Goal: Transaction & Acquisition: Purchase product/service

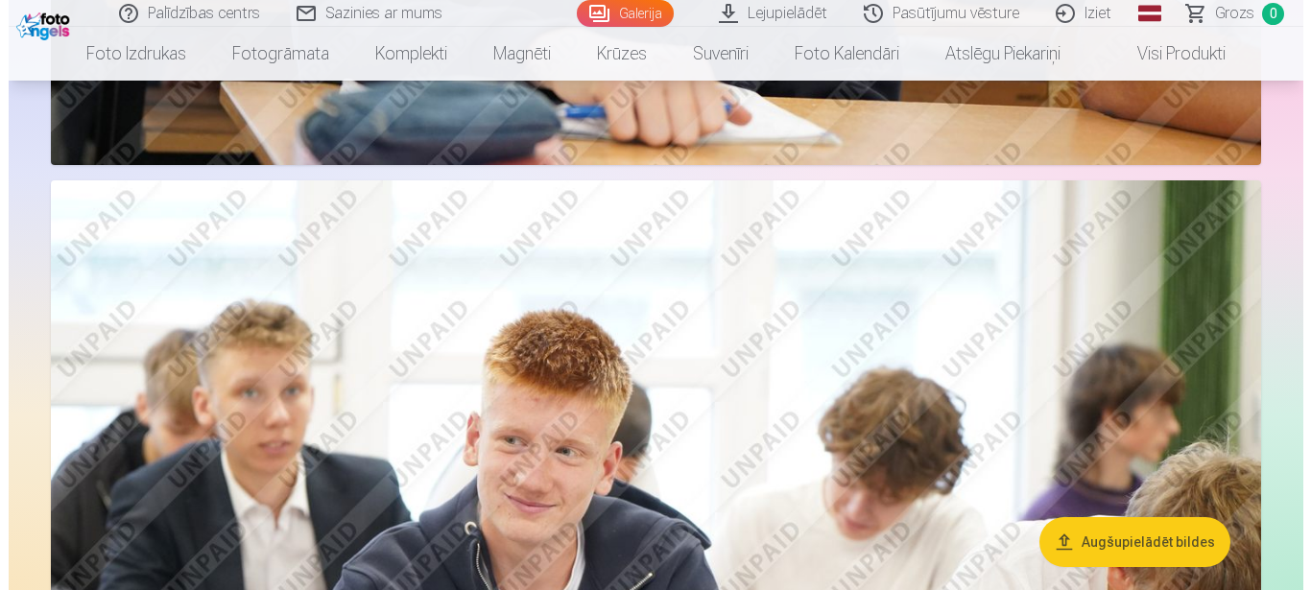
scroll to position [3132, 0]
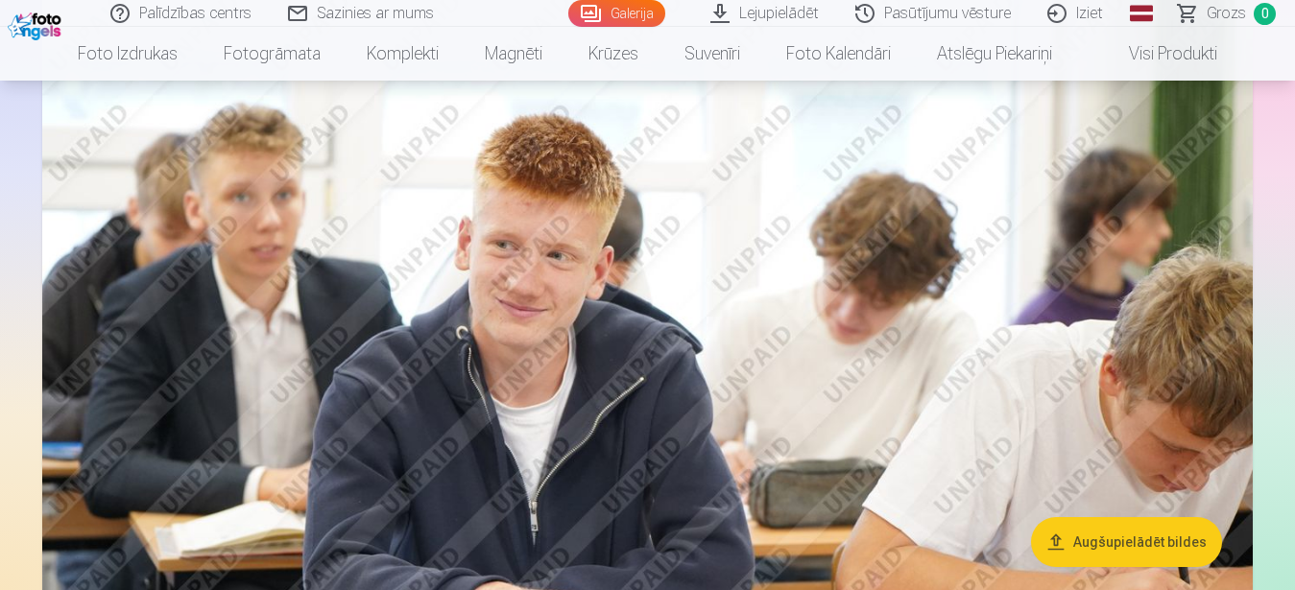
click at [588, 303] on img at bounding box center [647, 388] width 1210 height 806
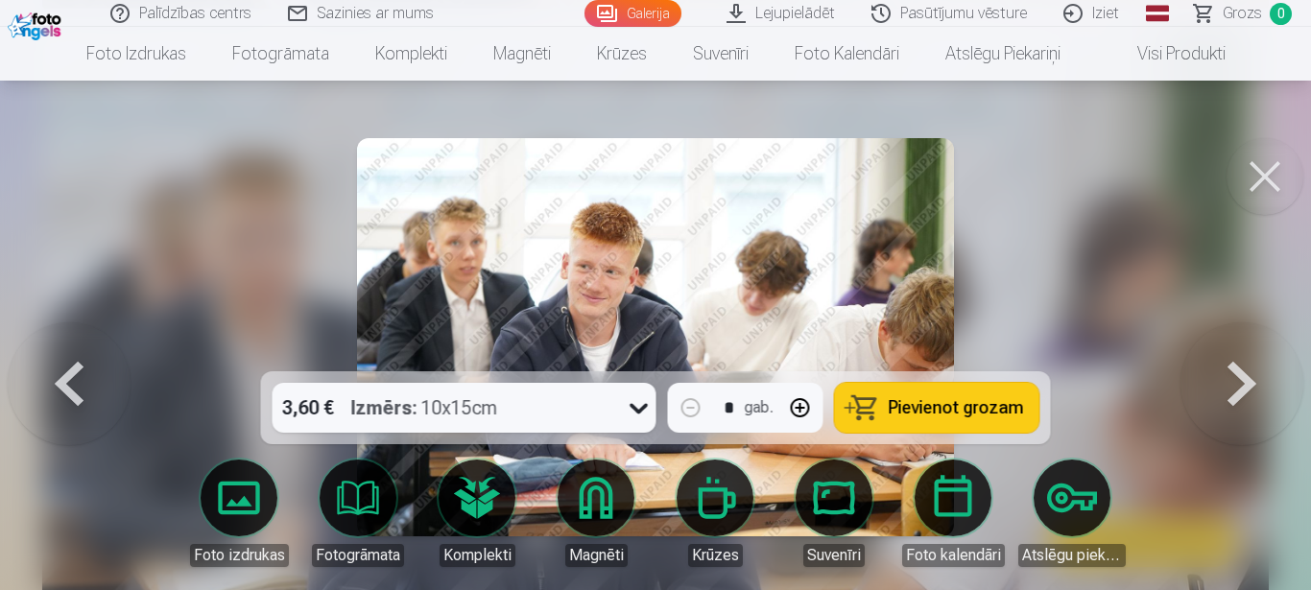
click at [563, 416] on div "3,60 € Izmērs : 10x15cm" at bounding box center [446, 408] width 347 height 50
click at [1112, 213] on div at bounding box center [655, 295] width 1311 height 590
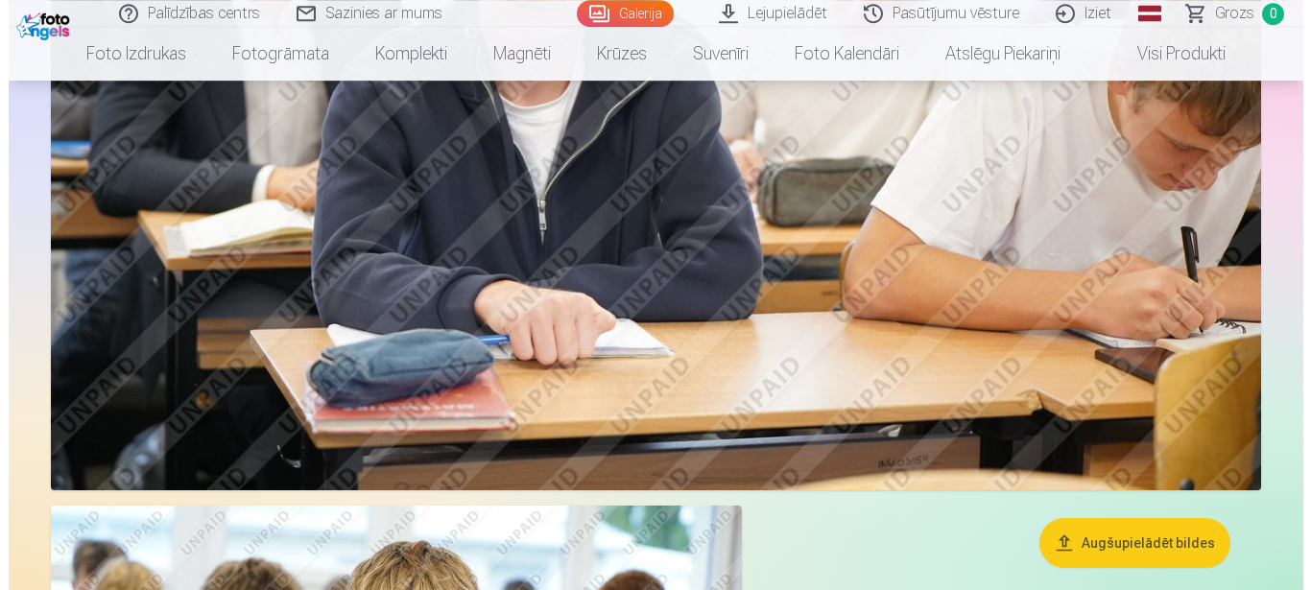
scroll to position [3299, 0]
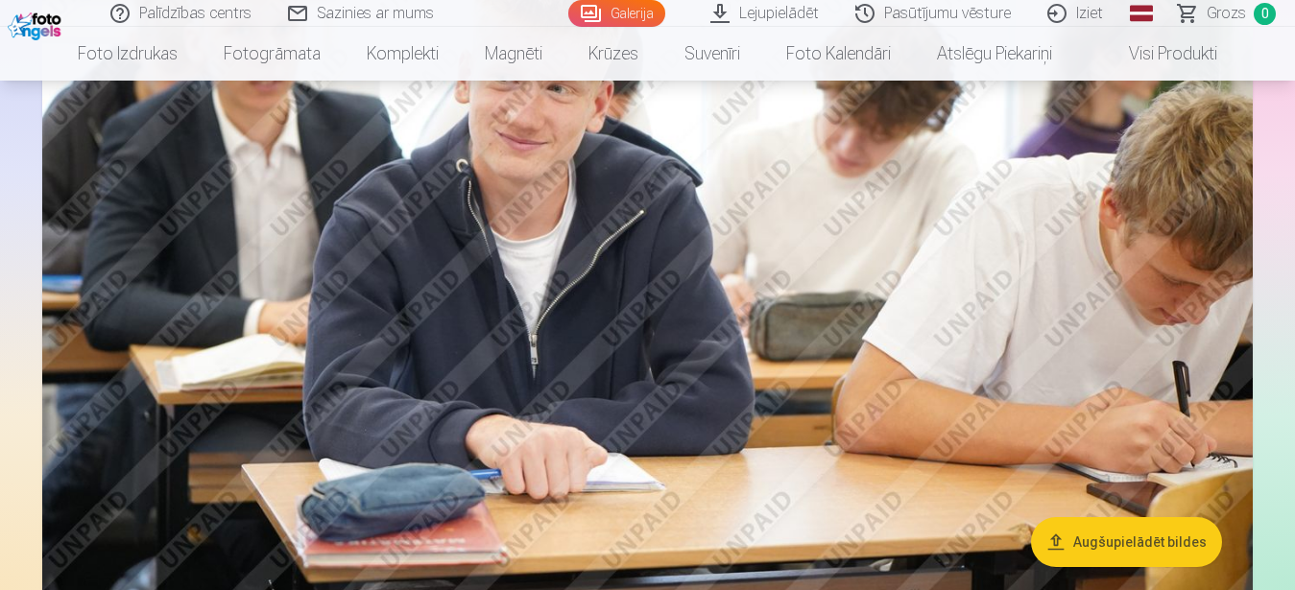
click at [665, 307] on img at bounding box center [647, 221] width 1210 height 806
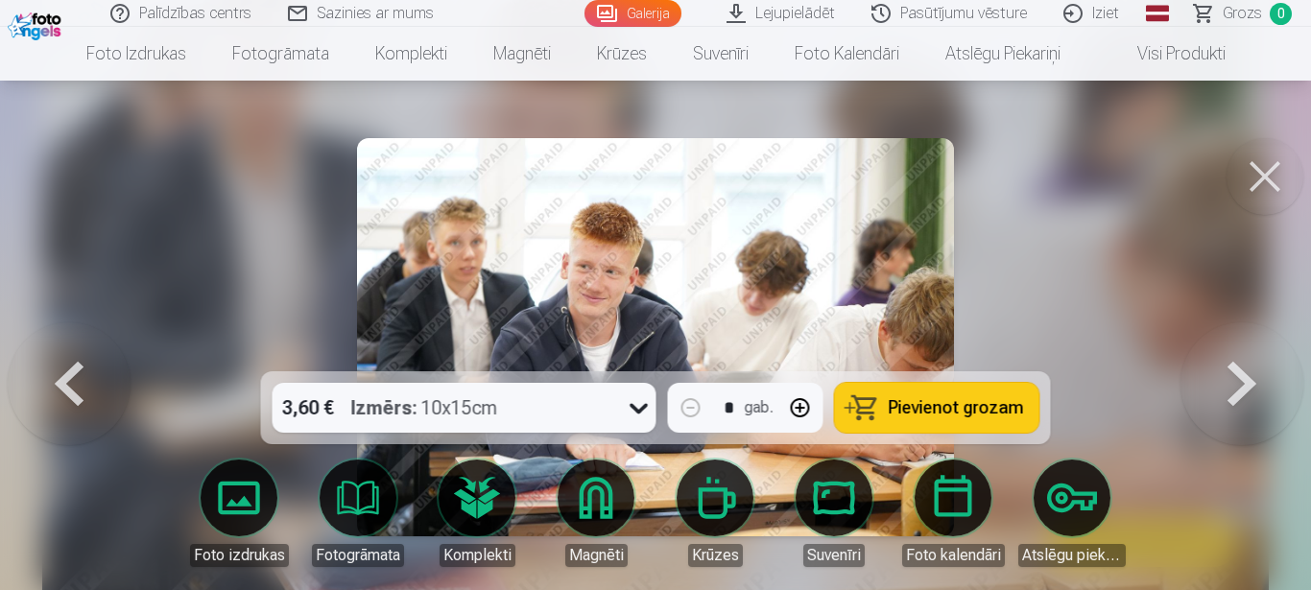
click at [565, 404] on div "3,60 € Izmērs : 10x15cm" at bounding box center [446, 408] width 347 height 50
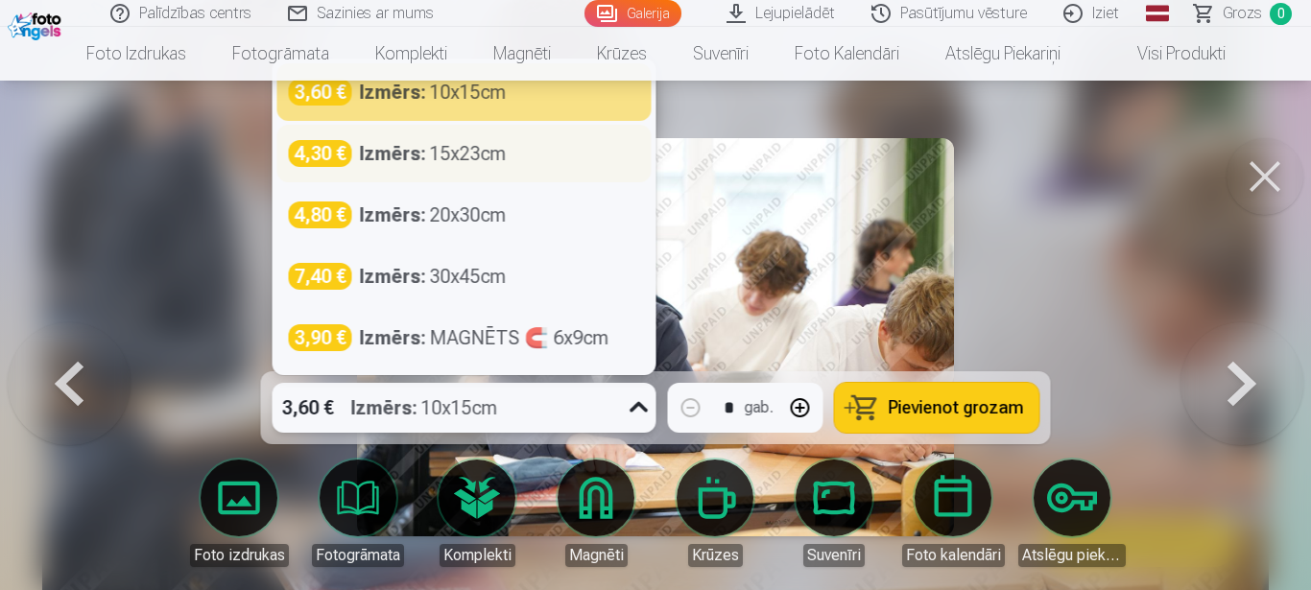
click at [519, 155] on div "4,30 € Izmērs : 15x23cm" at bounding box center [464, 153] width 351 height 27
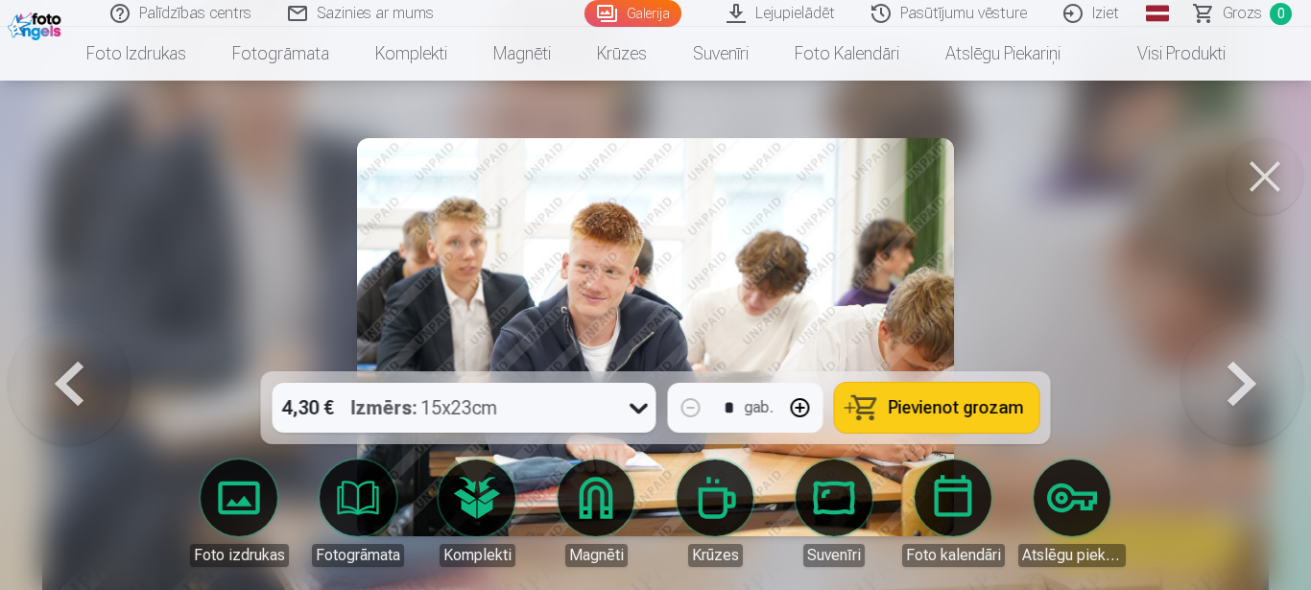
click at [1057, 286] on div at bounding box center [655, 295] width 1311 height 590
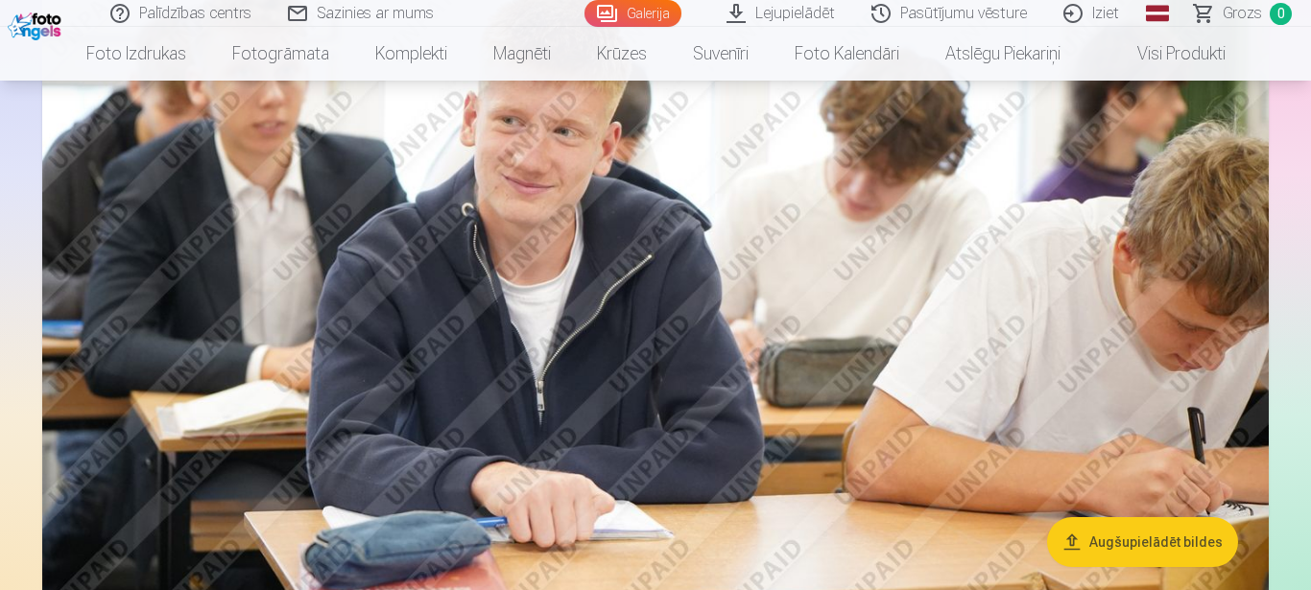
scroll to position [3261, 0]
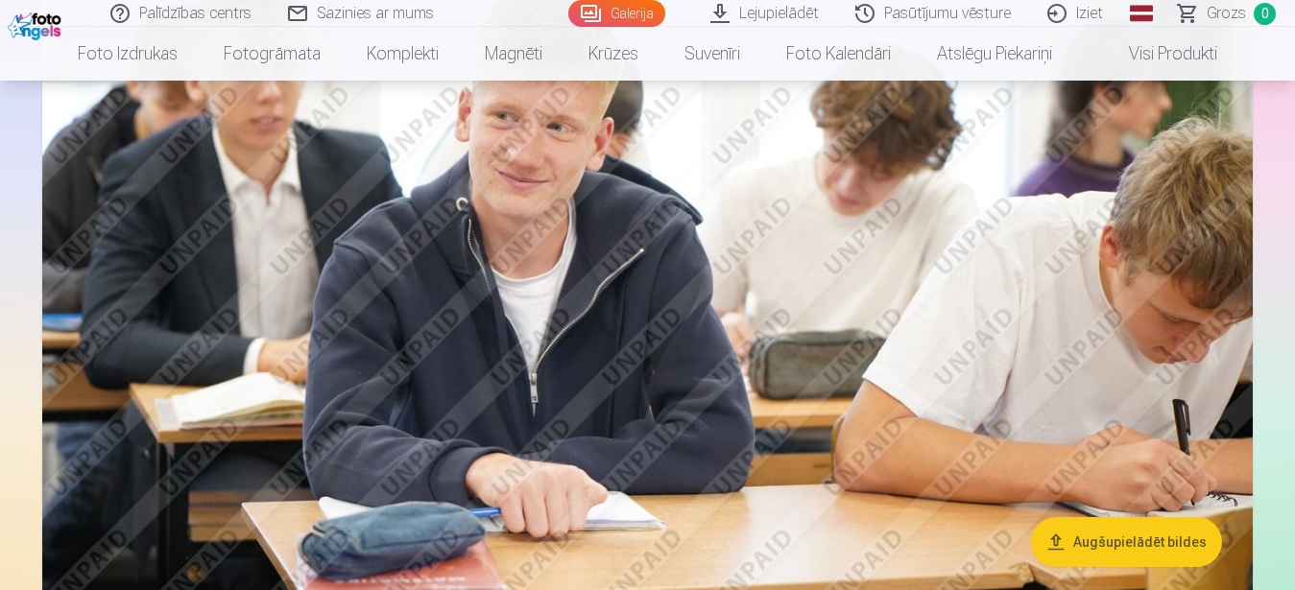
click at [692, 265] on img at bounding box center [647, 259] width 1210 height 806
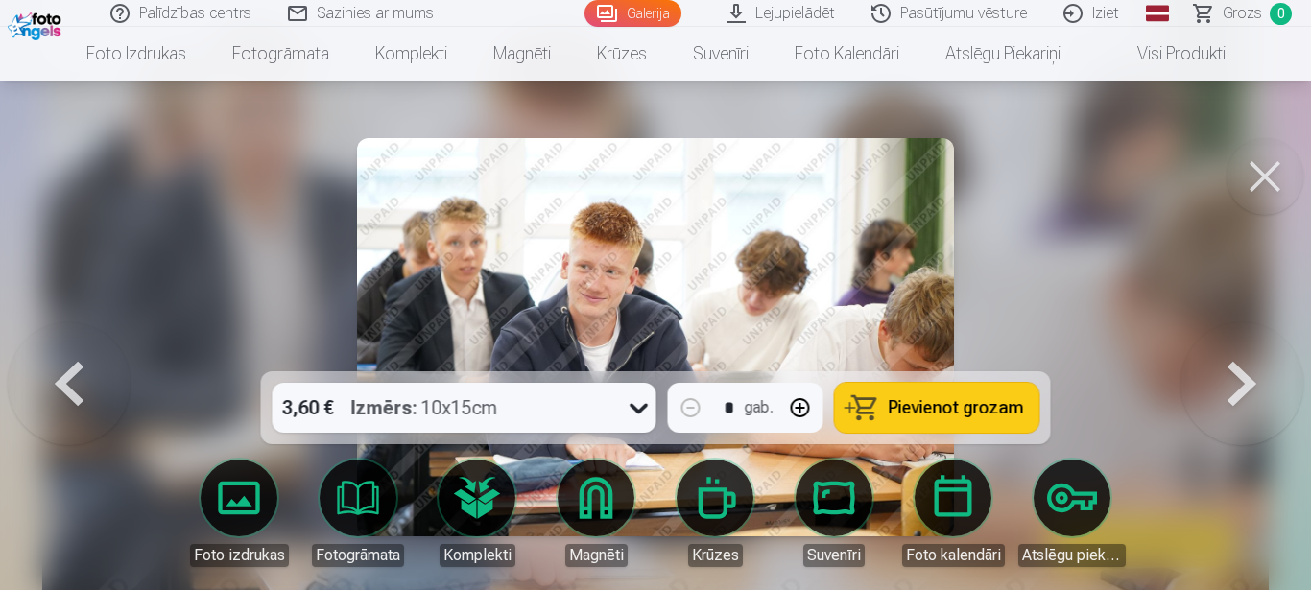
click at [1247, 171] on button at bounding box center [1264, 176] width 77 height 77
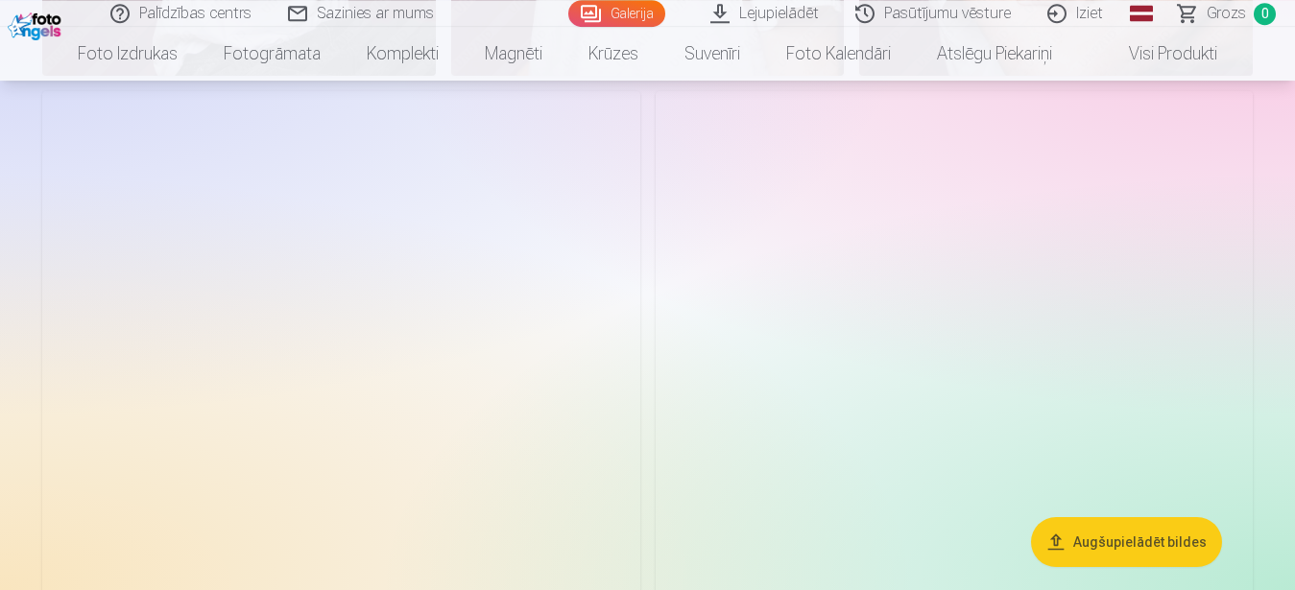
scroll to position [1167, 0]
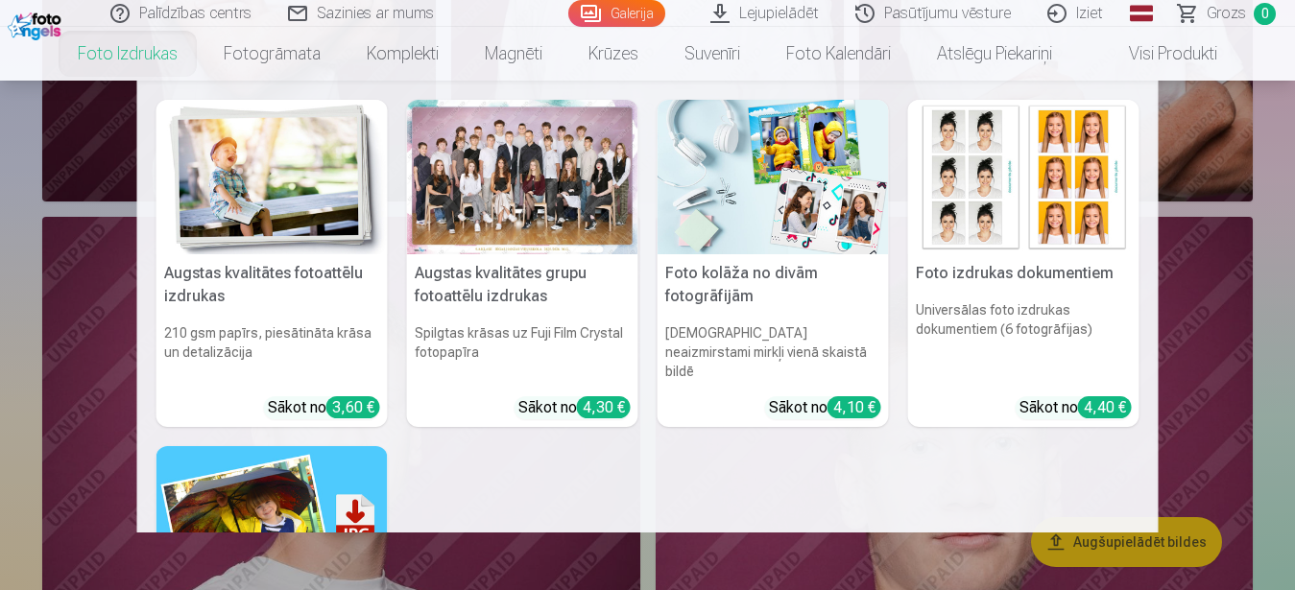
click at [121, 55] on link "Foto izdrukas" at bounding box center [128, 54] width 146 height 54
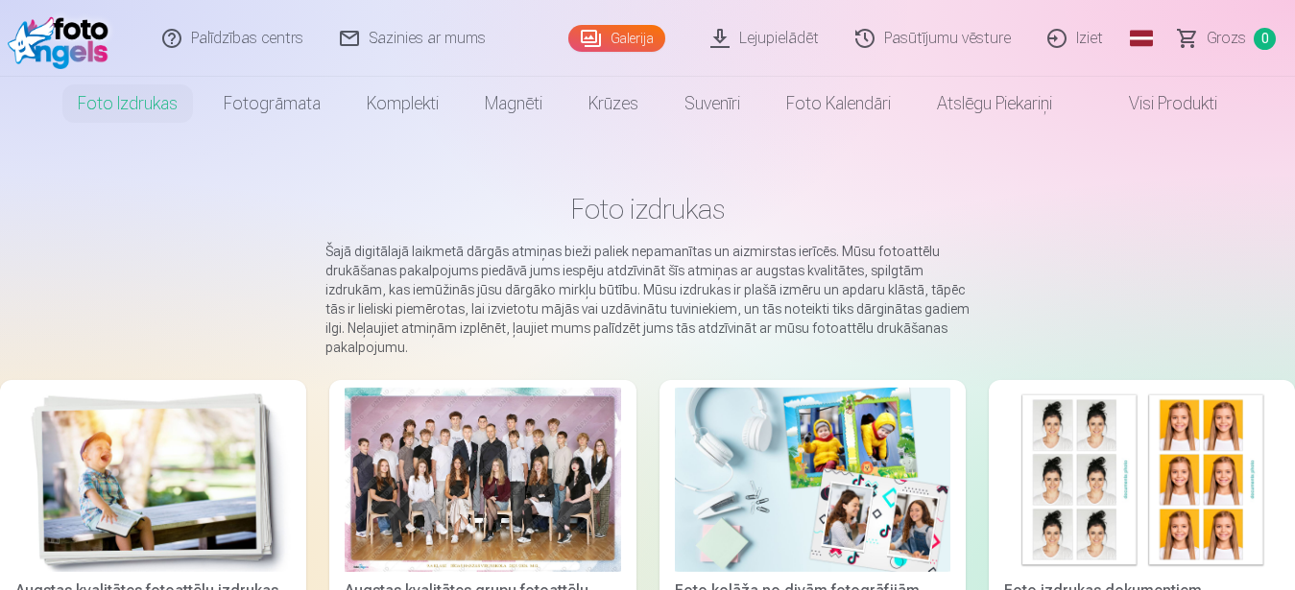
click at [1172, 112] on link "Visi produkti" at bounding box center [1157, 104] width 165 height 54
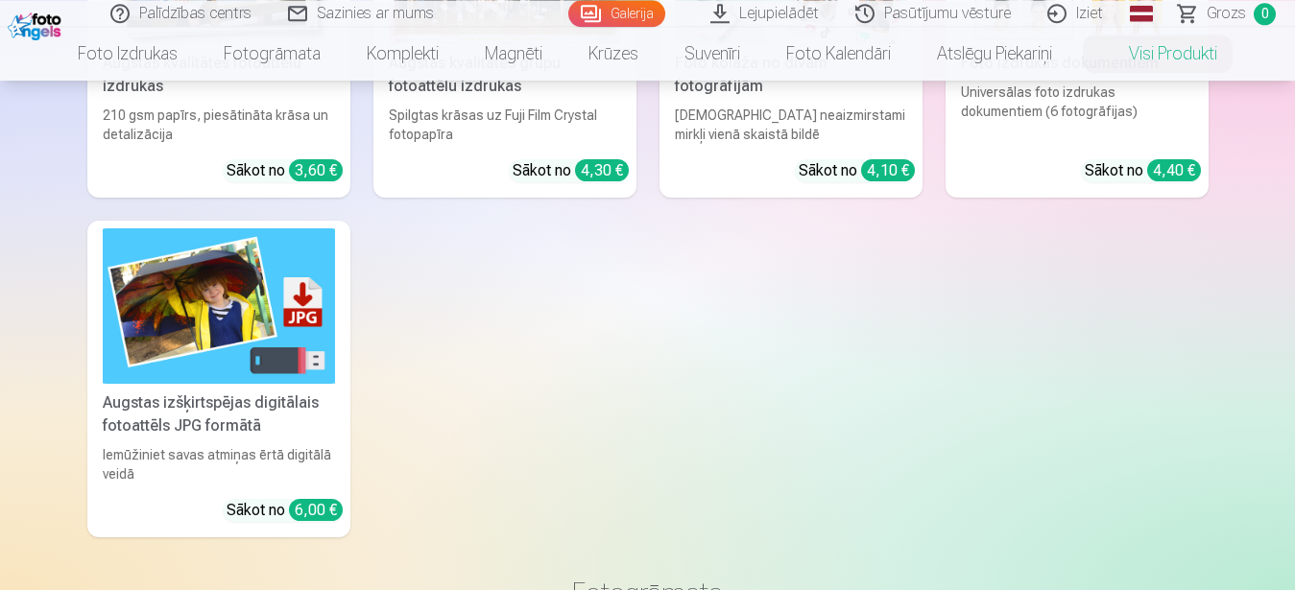
scroll to position [392, 0]
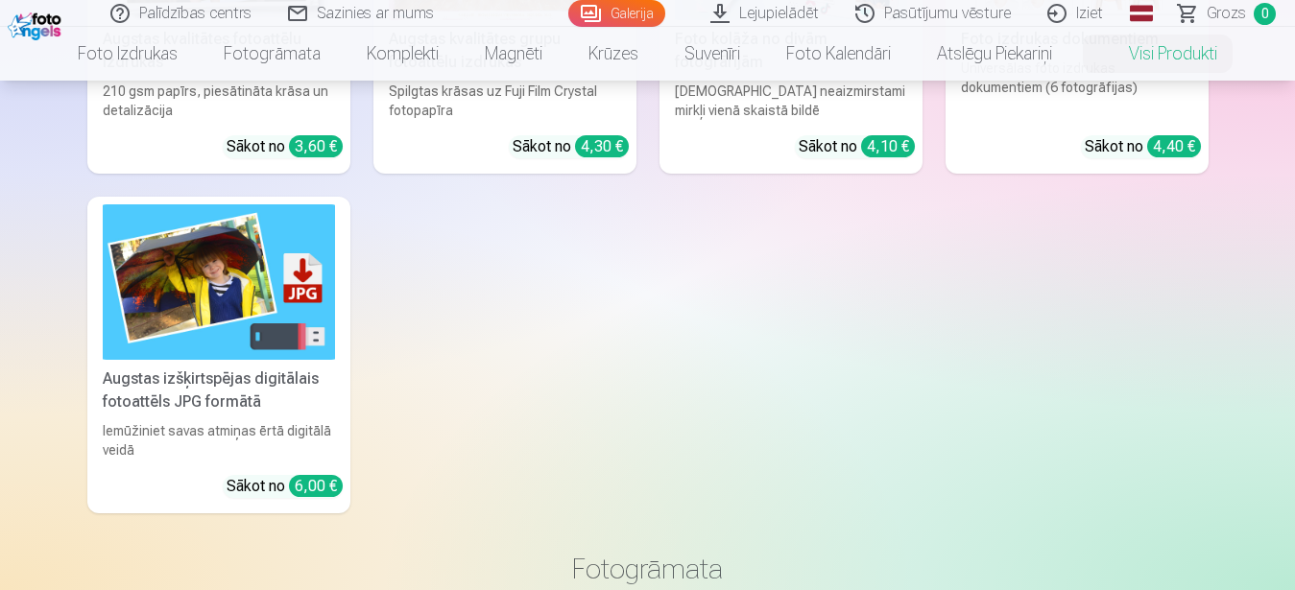
click at [202, 266] on img at bounding box center [219, 281] width 232 height 155
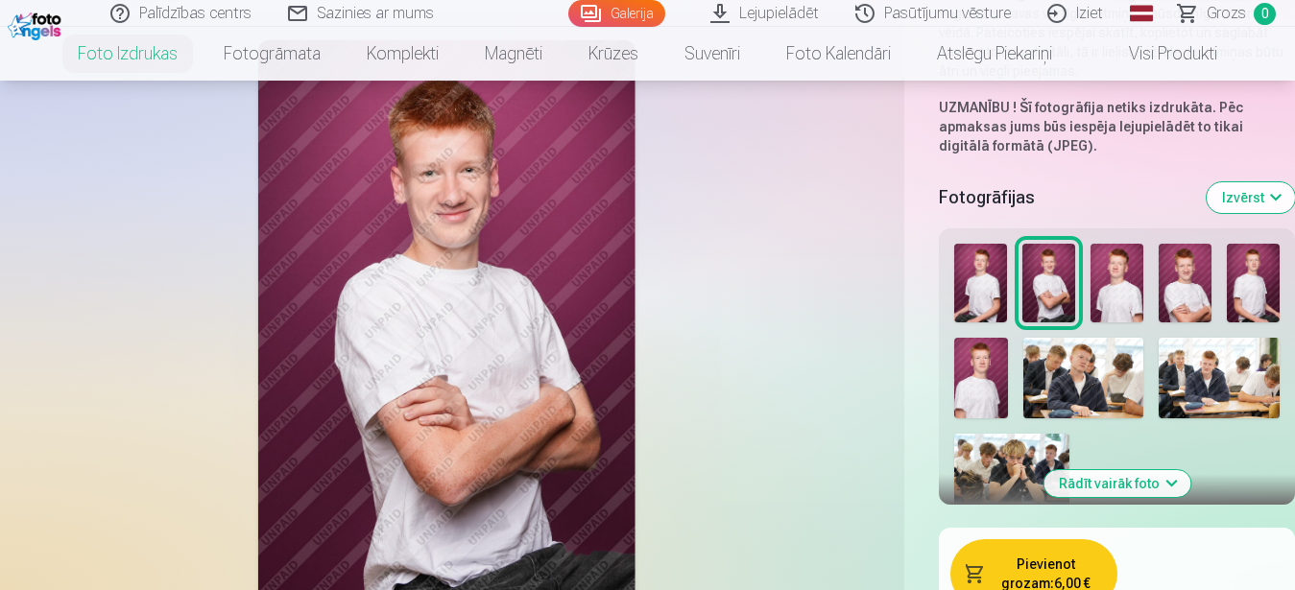
scroll to position [392, 0]
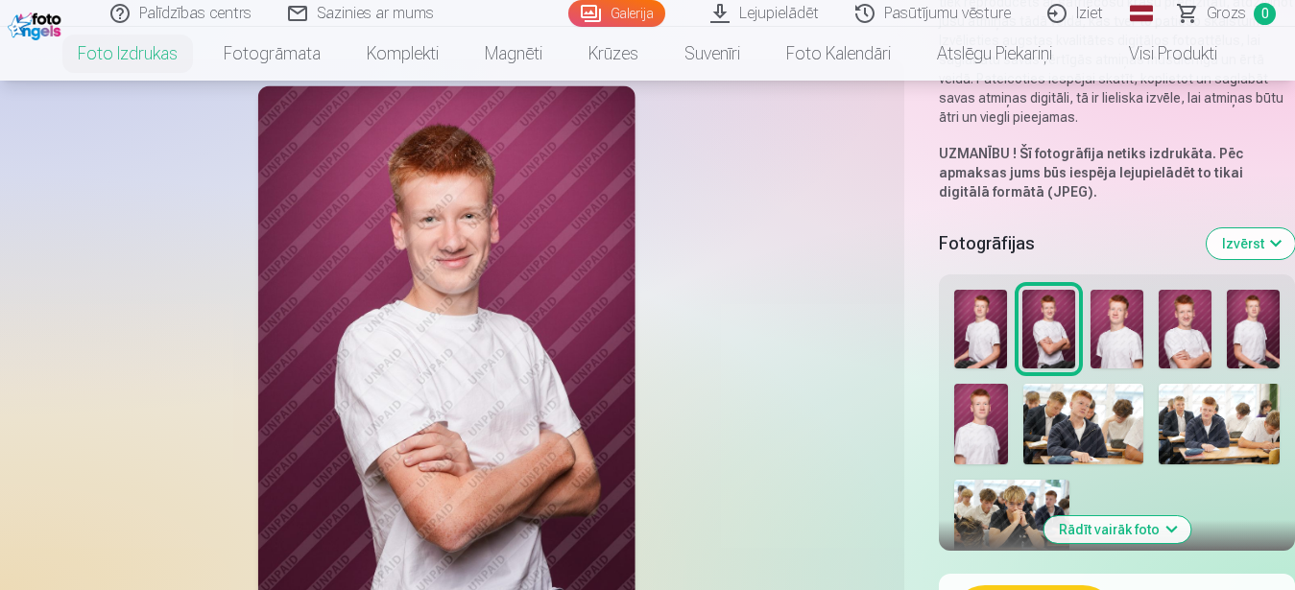
click at [1206, 419] on img at bounding box center [1218, 424] width 121 height 81
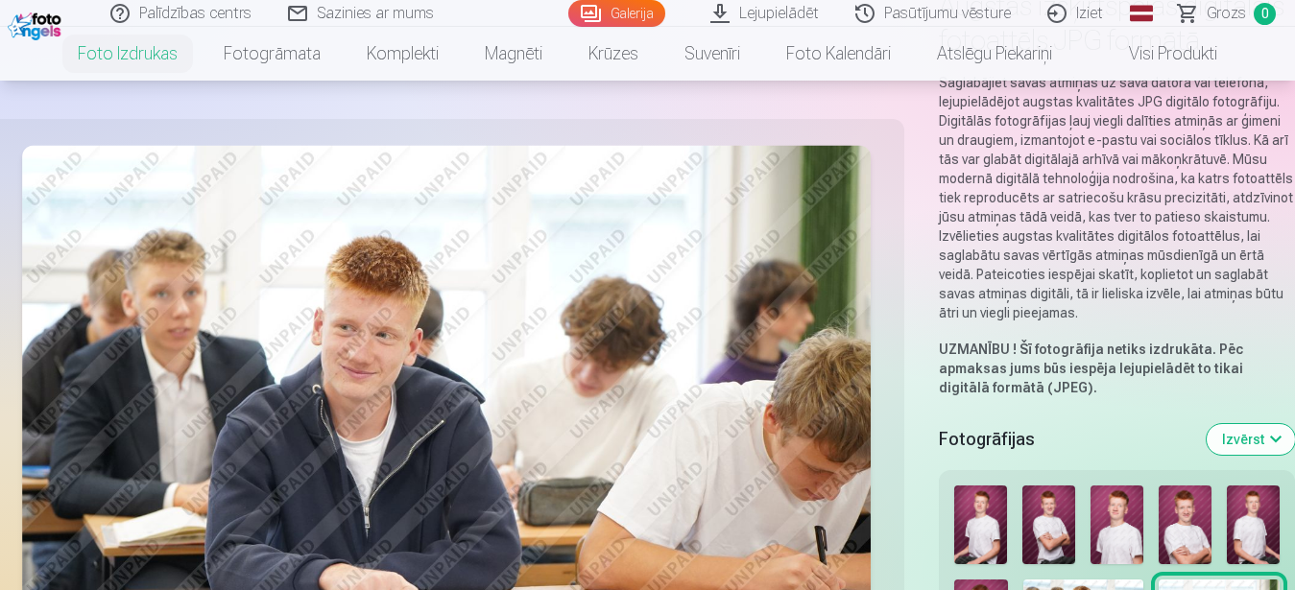
scroll to position [0, 0]
